Goal: Navigation & Orientation: Find specific page/section

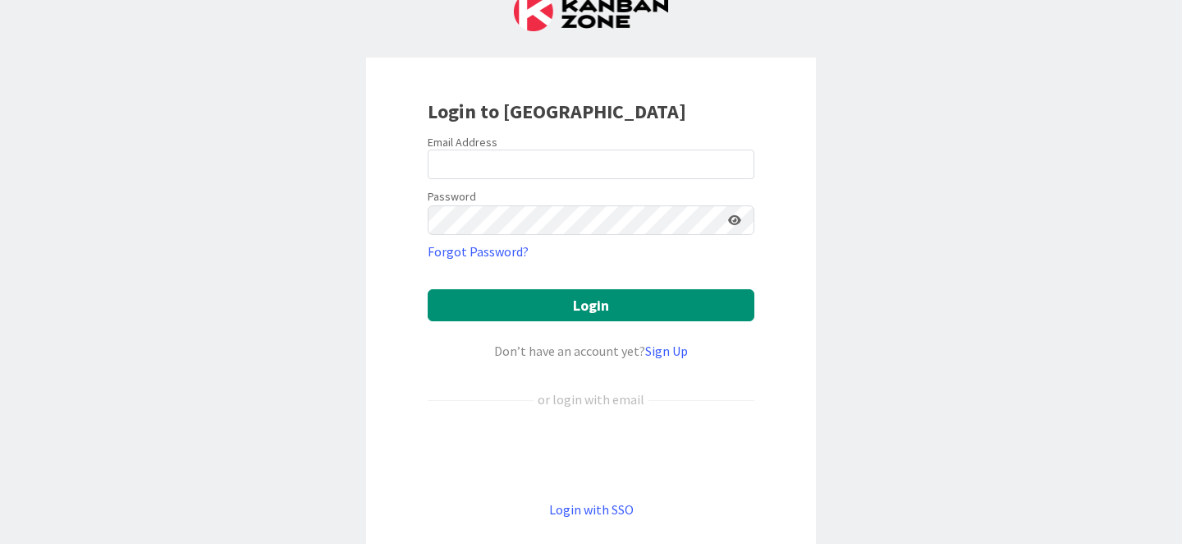
scroll to position [57, 0]
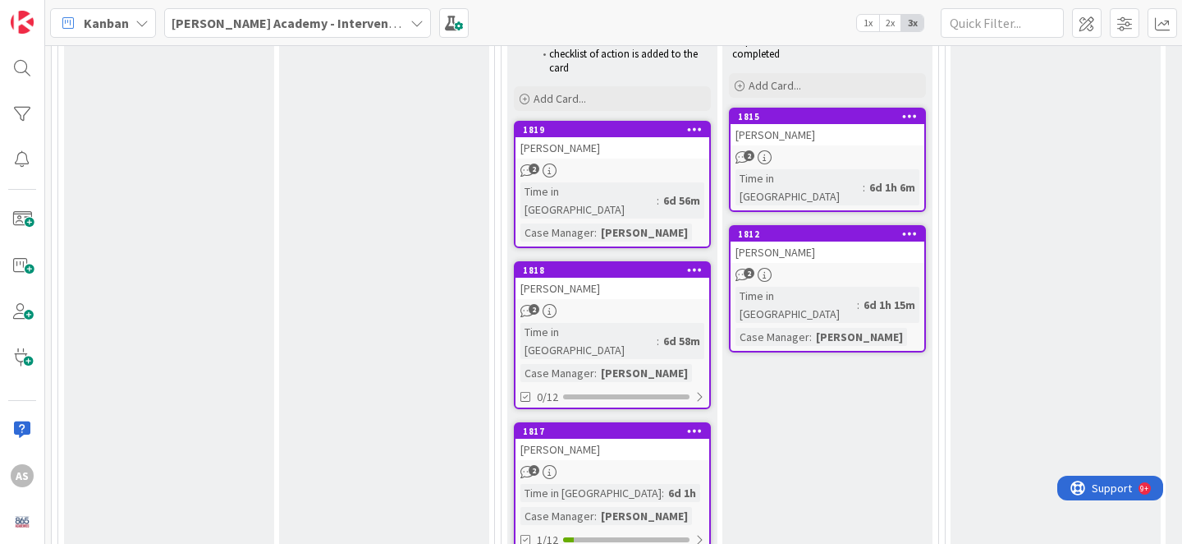
scroll to position [932, 0]
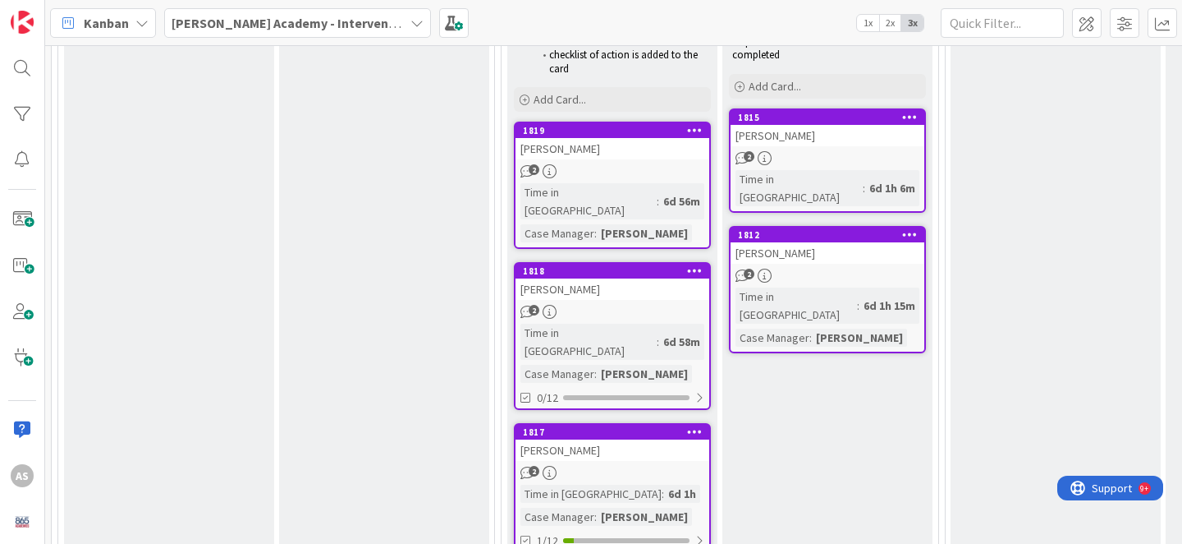
click at [814, 242] on div "[PERSON_NAME]" at bounding box center [828, 252] width 194 height 21
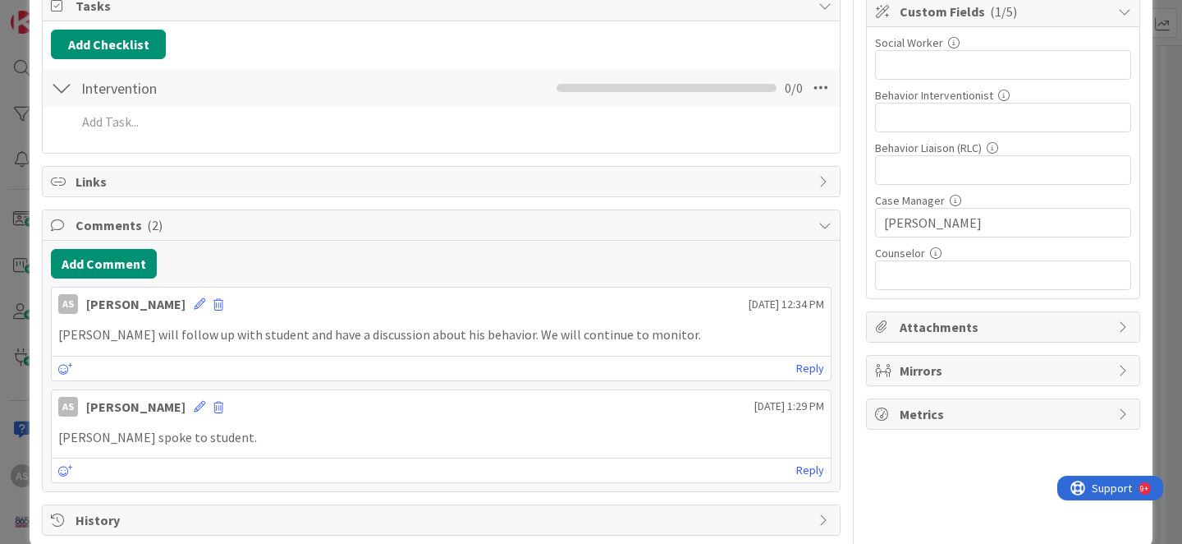
scroll to position [280, 0]
